Goal: Task Accomplishment & Management: Manage account settings

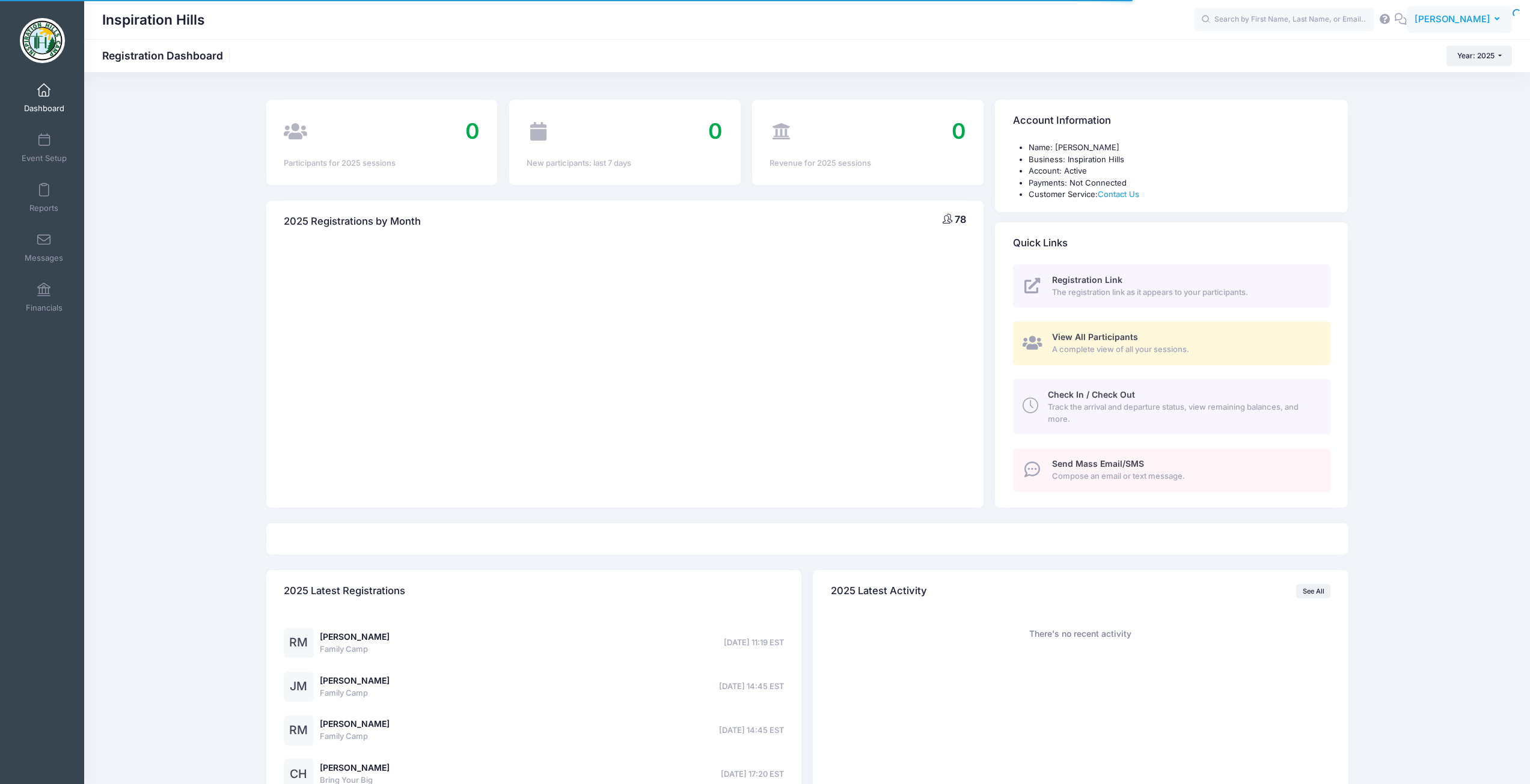
click at [1454, 14] on span "[PERSON_NAME]" at bounding box center [1452, 19] width 76 height 13
select select
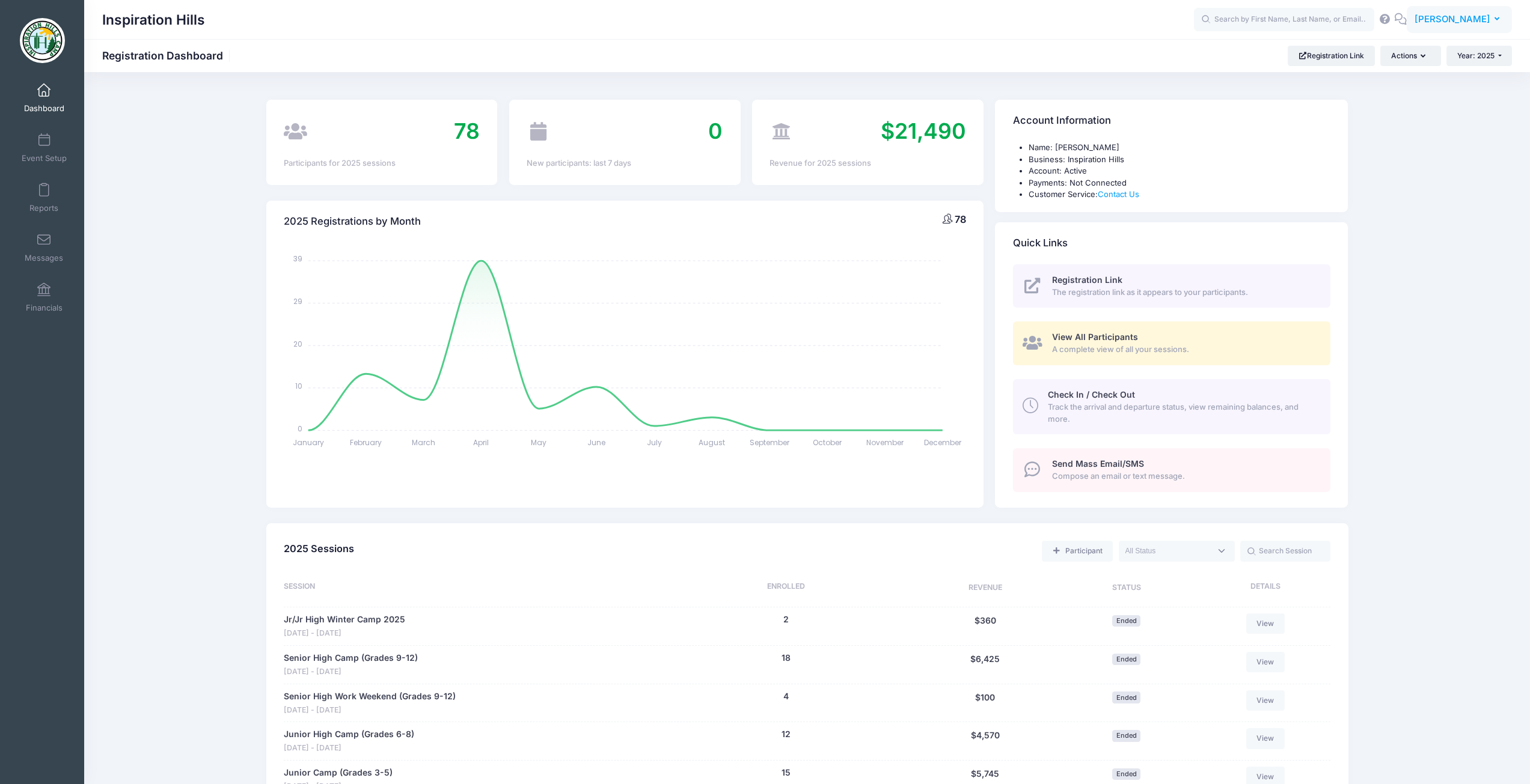
click at [1454, 14] on span "[PERSON_NAME]" at bounding box center [1452, 19] width 76 height 13
click at [1409, 119] on link "Settings" at bounding box center [1429, 122] width 146 height 23
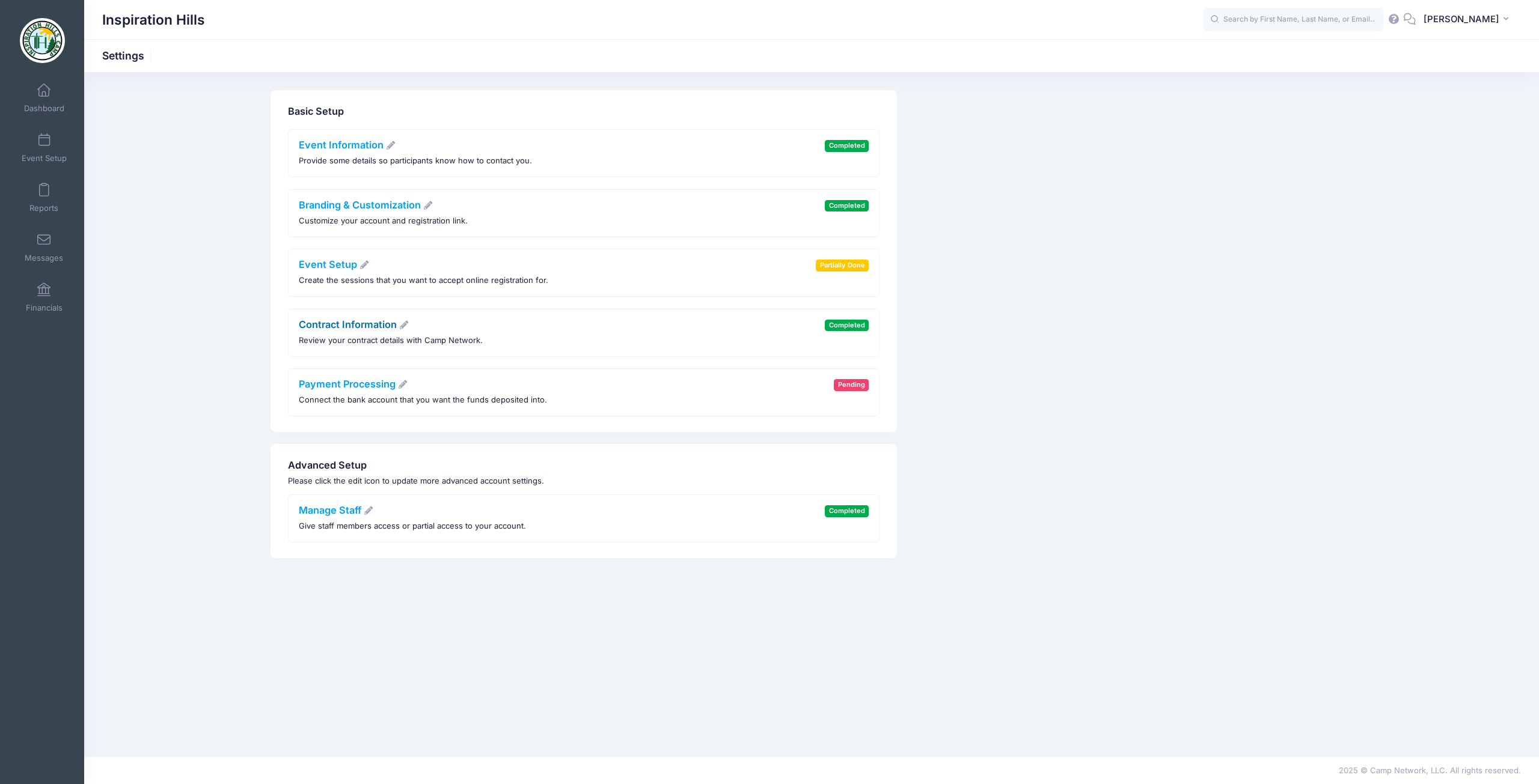
click at [313, 322] on link "Contract Information" at bounding box center [354, 324] width 111 height 12
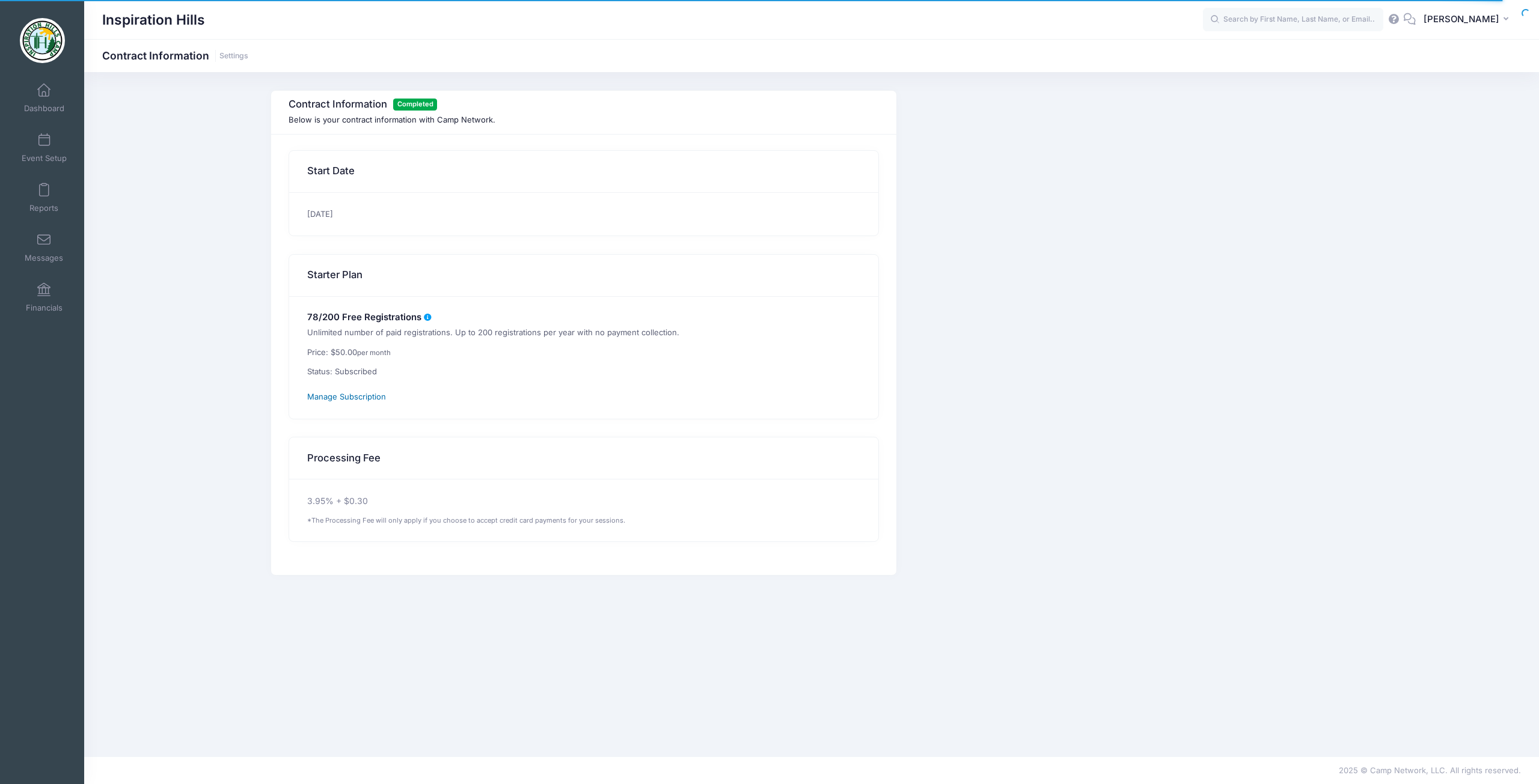
click at [353, 394] on span "Manage Subscription" at bounding box center [346, 397] width 78 height 10
